Goal: Transaction & Acquisition: Purchase product/service

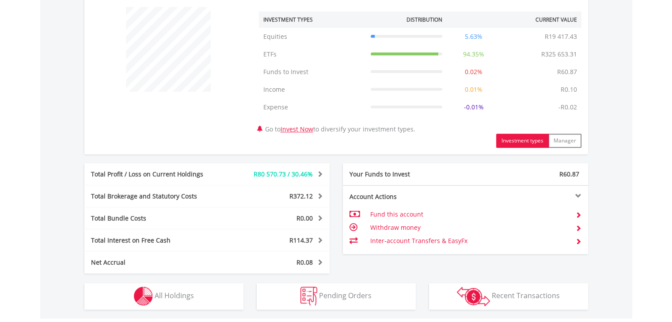
scroll to position [442, 0]
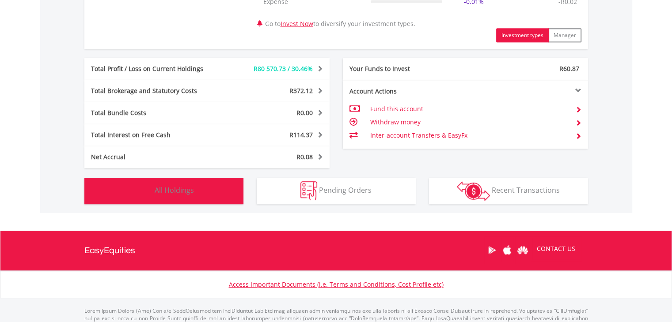
click at [165, 190] on span "All Holdings" at bounding box center [174, 191] width 39 height 10
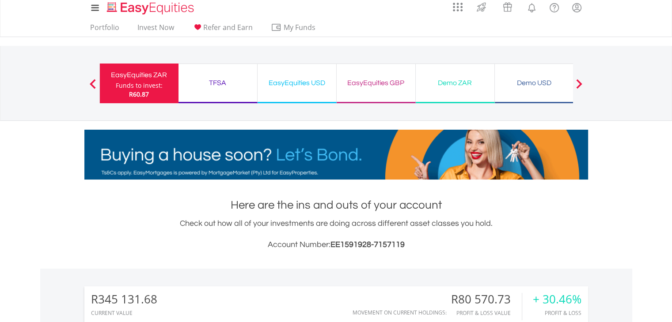
scroll to position [0, 0]
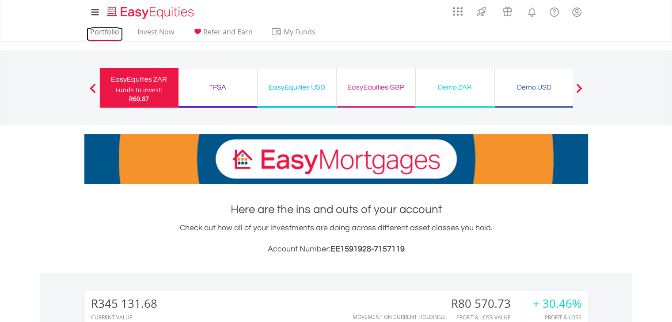
click at [107, 32] on link "Portfolio" at bounding box center [105, 34] width 36 height 14
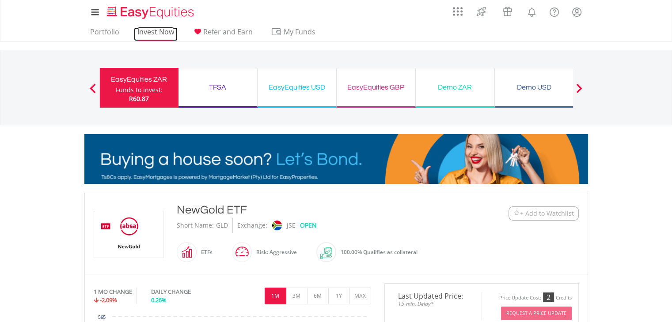
click at [156, 36] on link "Invest Now" at bounding box center [156, 34] width 44 height 14
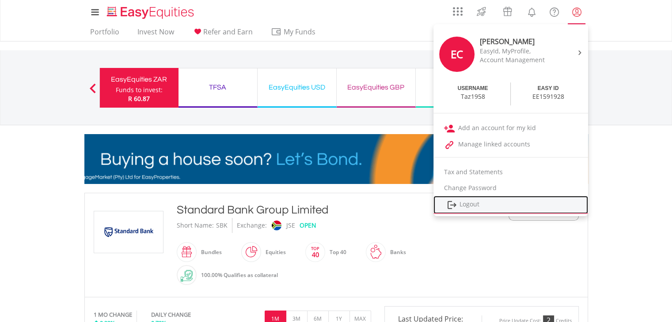
click at [472, 209] on link "Logout" at bounding box center [510, 205] width 155 height 18
